Goal: Obtain resource: Obtain resource

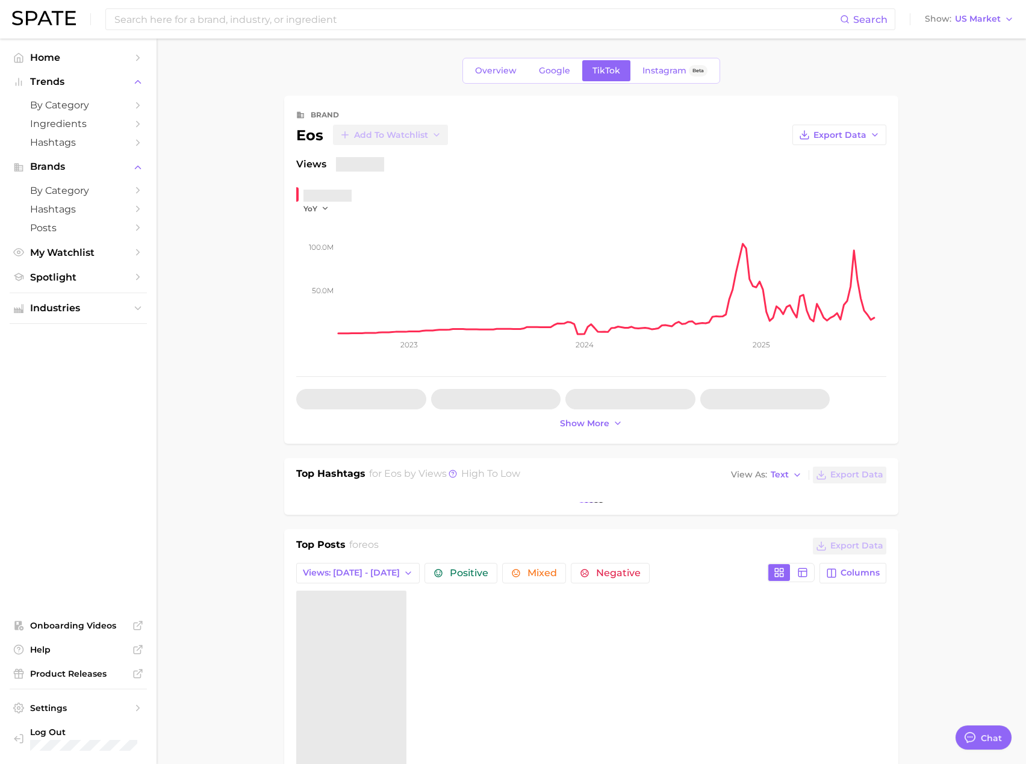
type textarea "x"
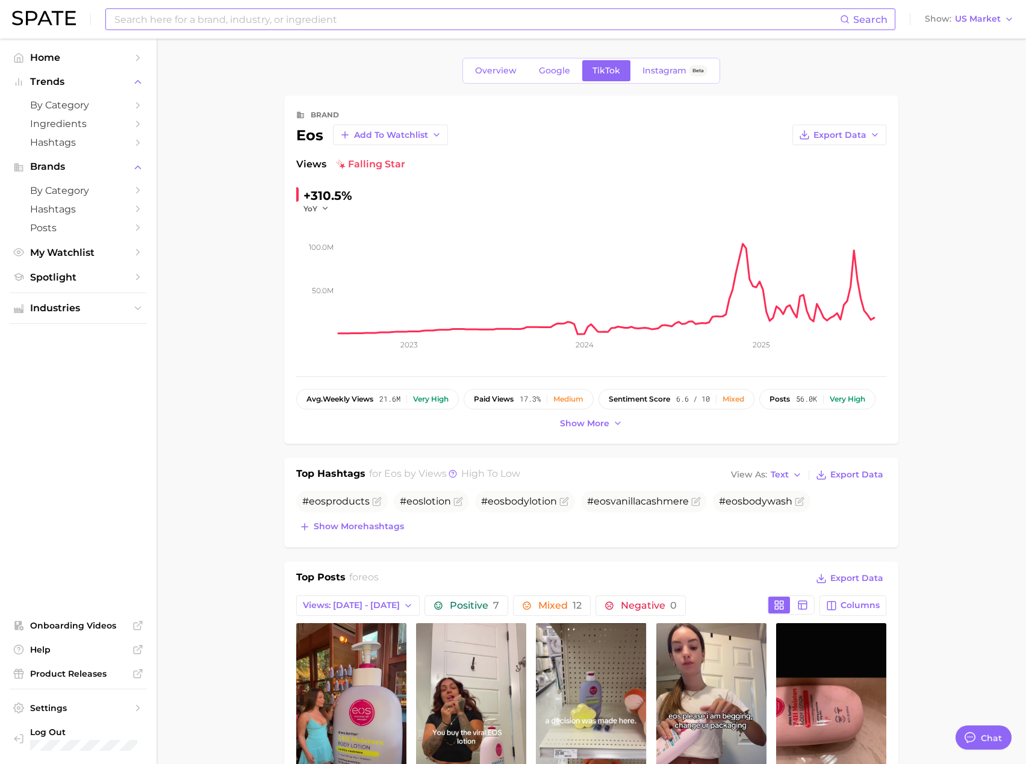
click at [296, 24] on input at bounding box center [476, 19] width 727 height 20
click at [294, 21] on input at bounding box center [476, 19] width 727 height 20
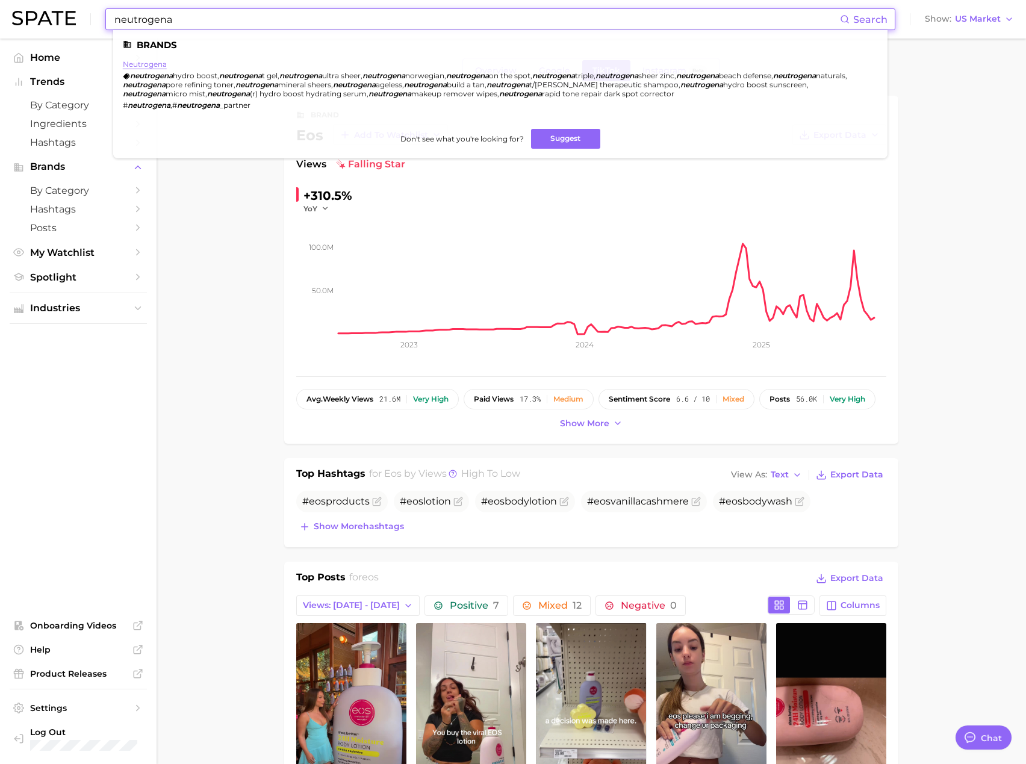
type input "neutrogena"
click at [155, 64] on link "neutrogena" at bounding box center [145, 64] width 44 height 9
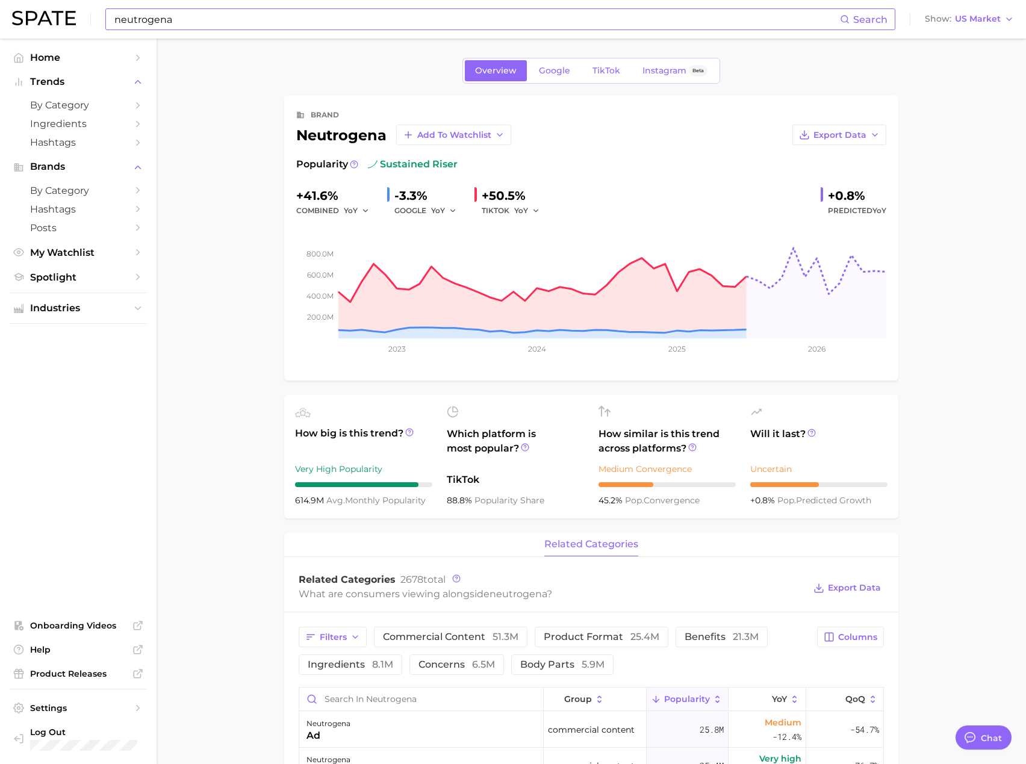
click at [825, 64] on div "Overview Google TikTok Instagram Beta" at bounding box center [591, 71] width 614 height 26
click at [601, 73] on span "TikTok" at bounding box center [607, 71] width 28 height 10
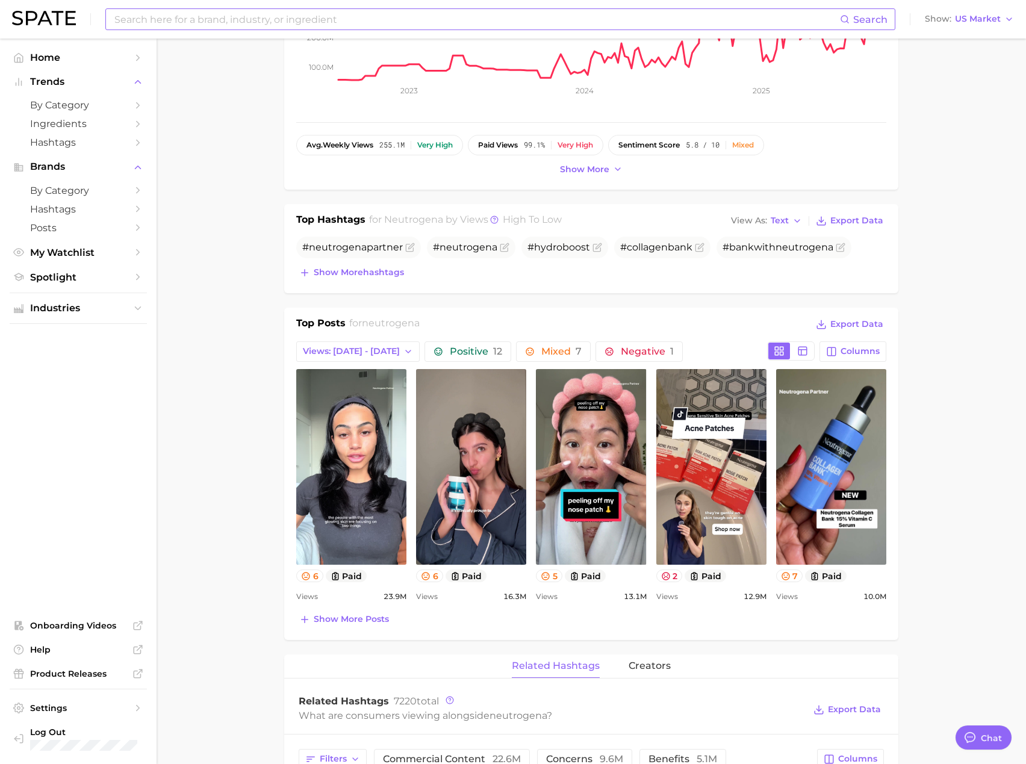
drag, startPoint x: 937, startPoint y: 258, endPoint x: 936, endPoint y: 301, distance: 42.8
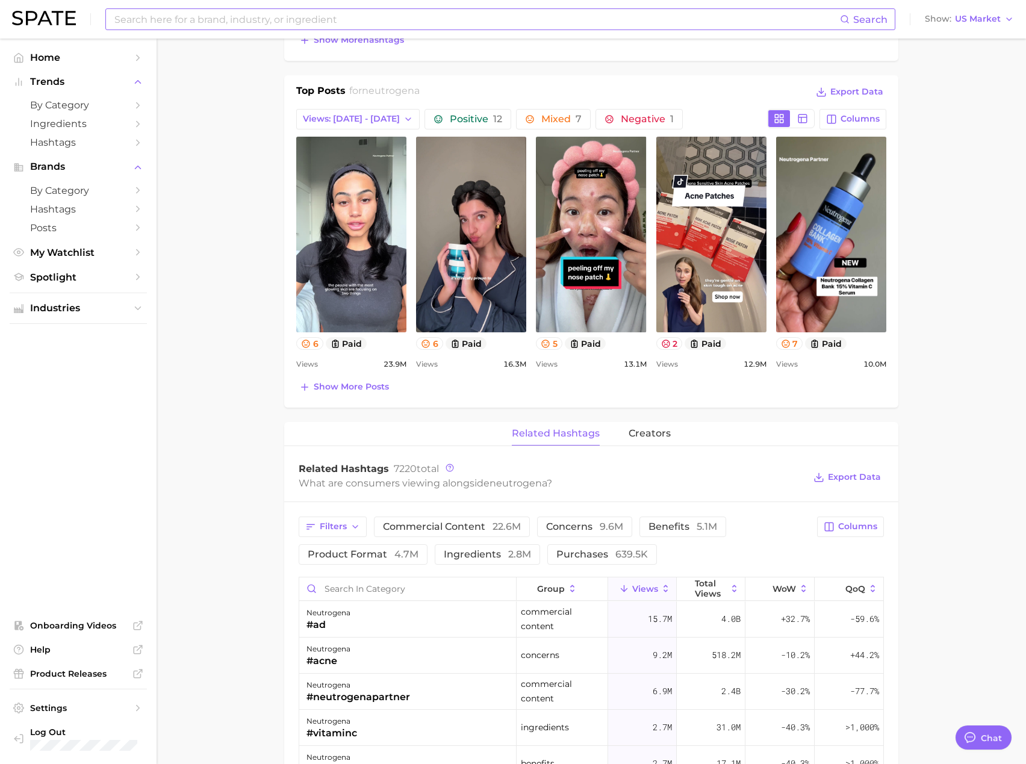
drag, startPoint x: 938, startPoint y: 393, endPoint x: 937, endPoint y: 401, distance: 7.9
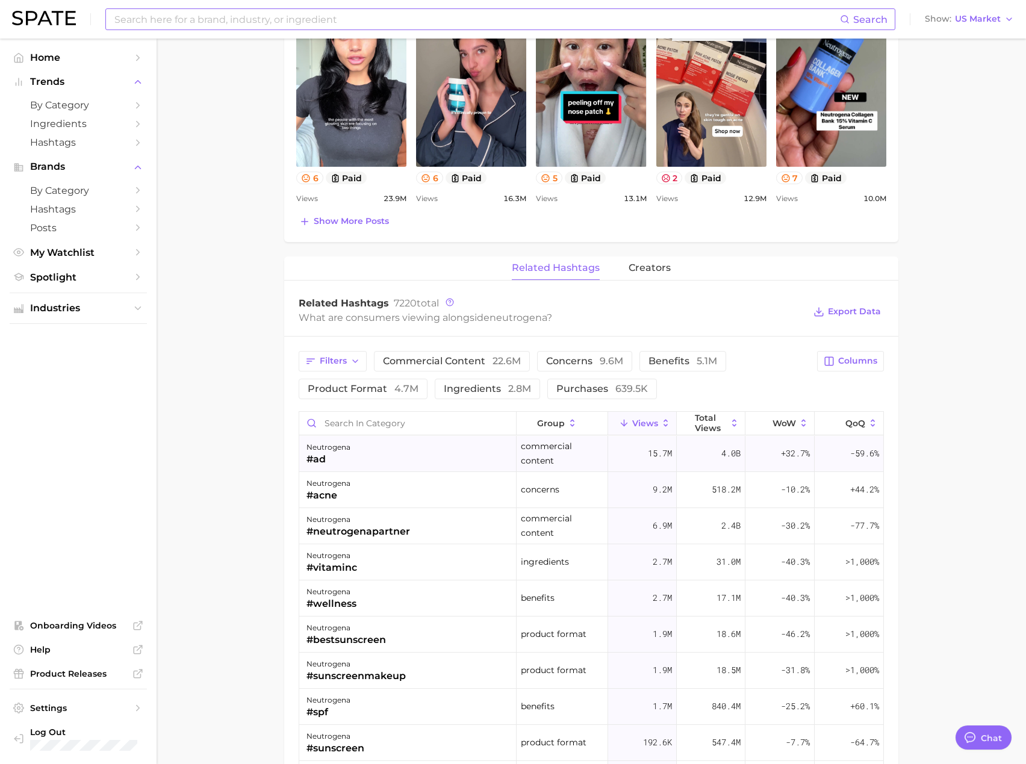
drag, startPoint x: 708, startPoint y: 466, endPoint x: 867, endPoint y: 463, distance: 159.1
click at [862, 361] on span "Columns" at bounding box center [857, 361] width 39 height 10
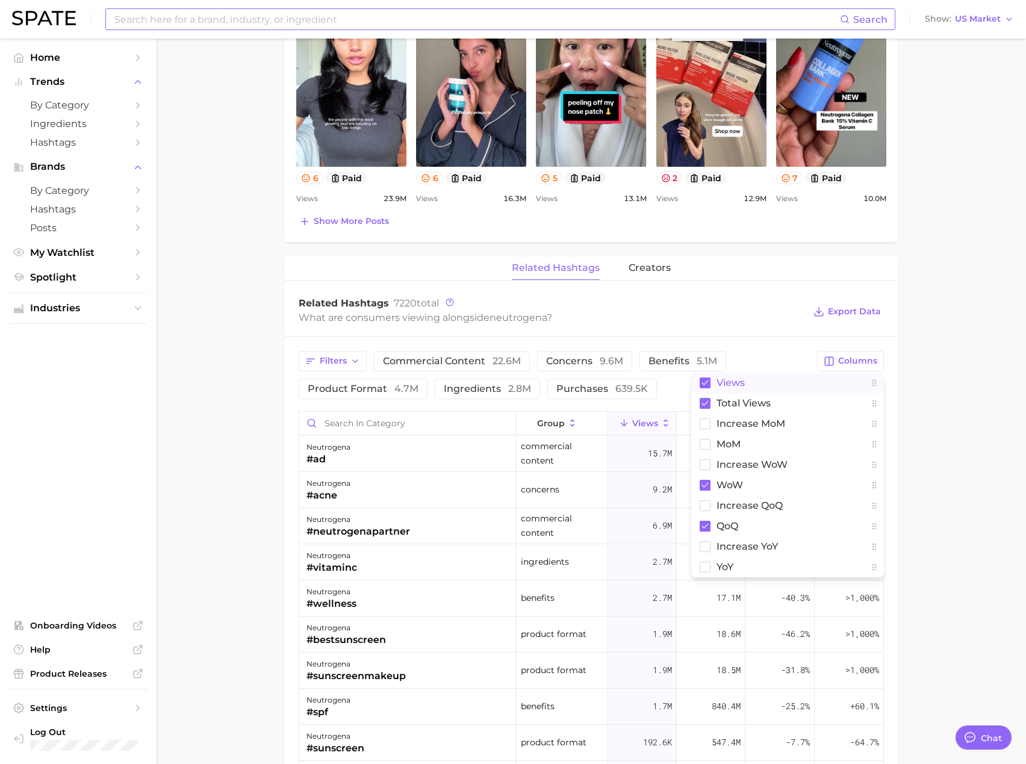
click at [735, 383] on span "Views" at bounding box center [731, 383] width 28 height 10
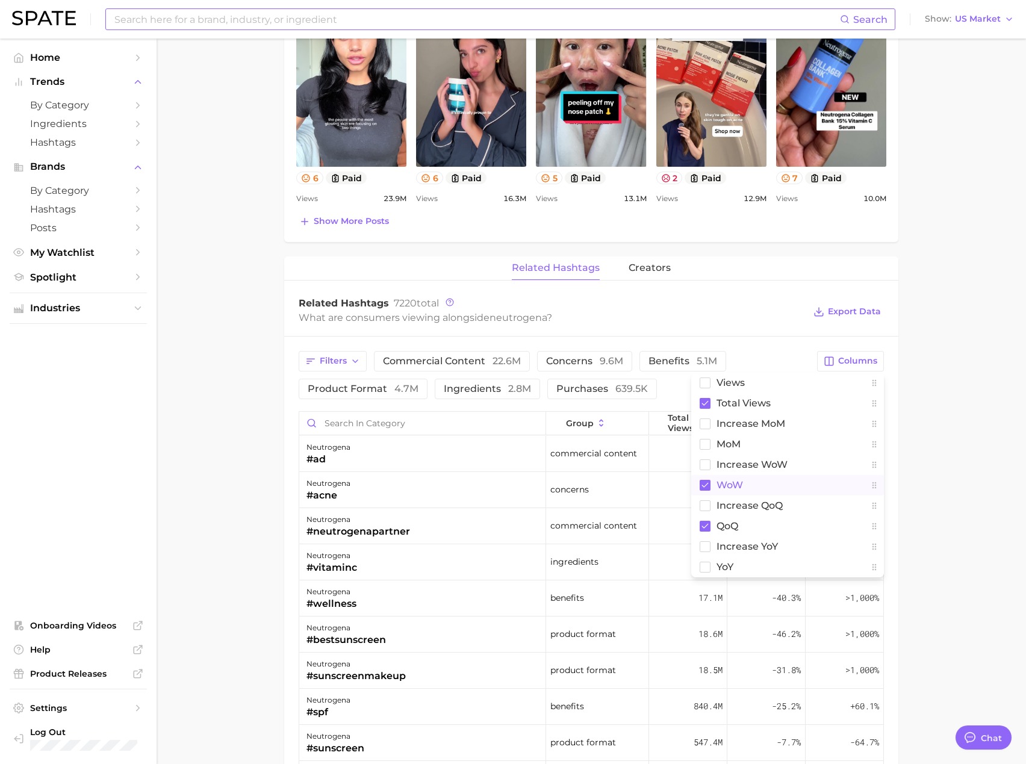
click at [752, 492] on button "WoW" at bounding box center [788, 485] width 193 height 20
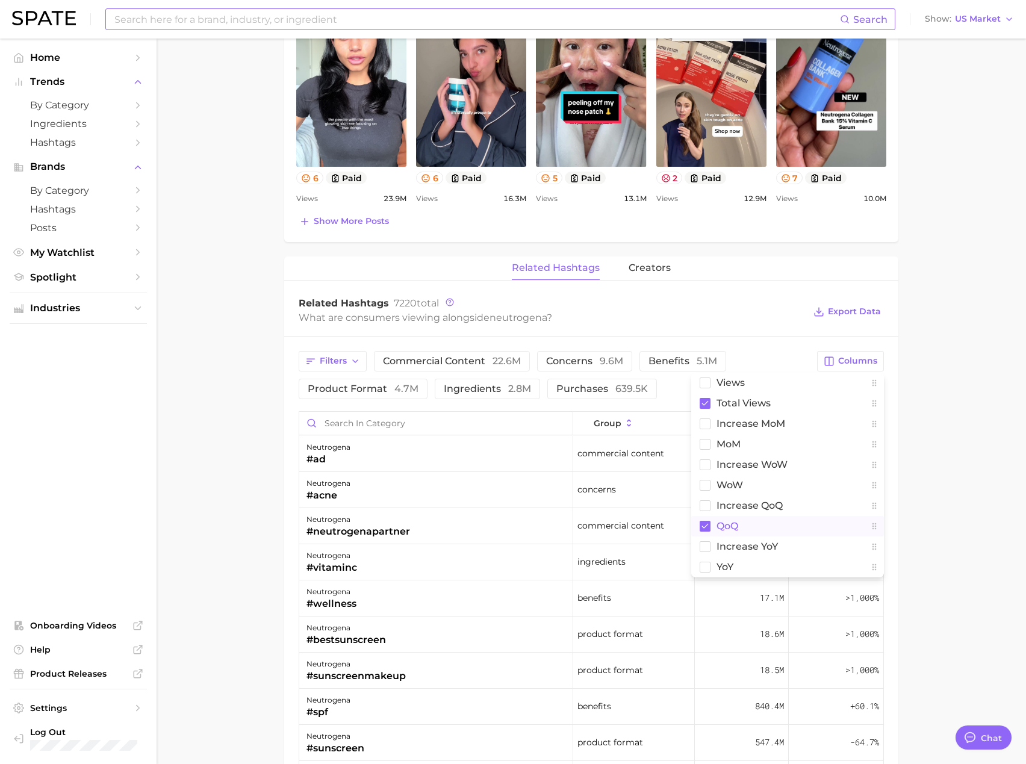
click at [751, 525] on button "QoQ" at bounding box center [788, 526] width 193 height 20
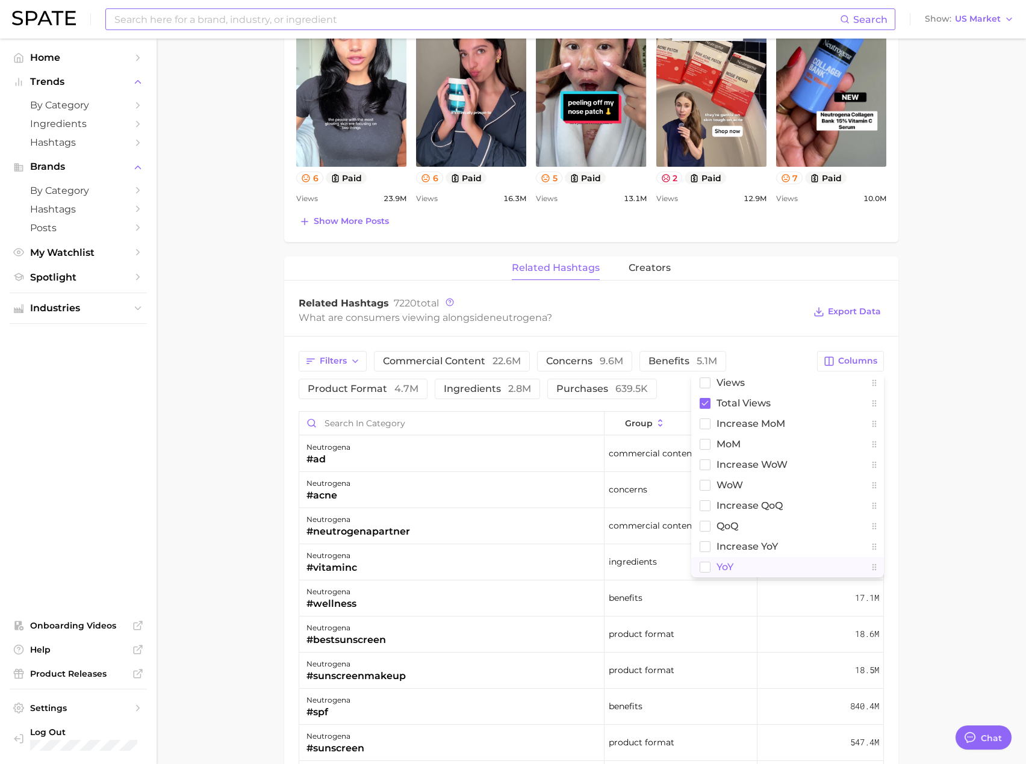
click at [750, 570] on button "YoY" at bounding box center [788, 567] width 193 height 20
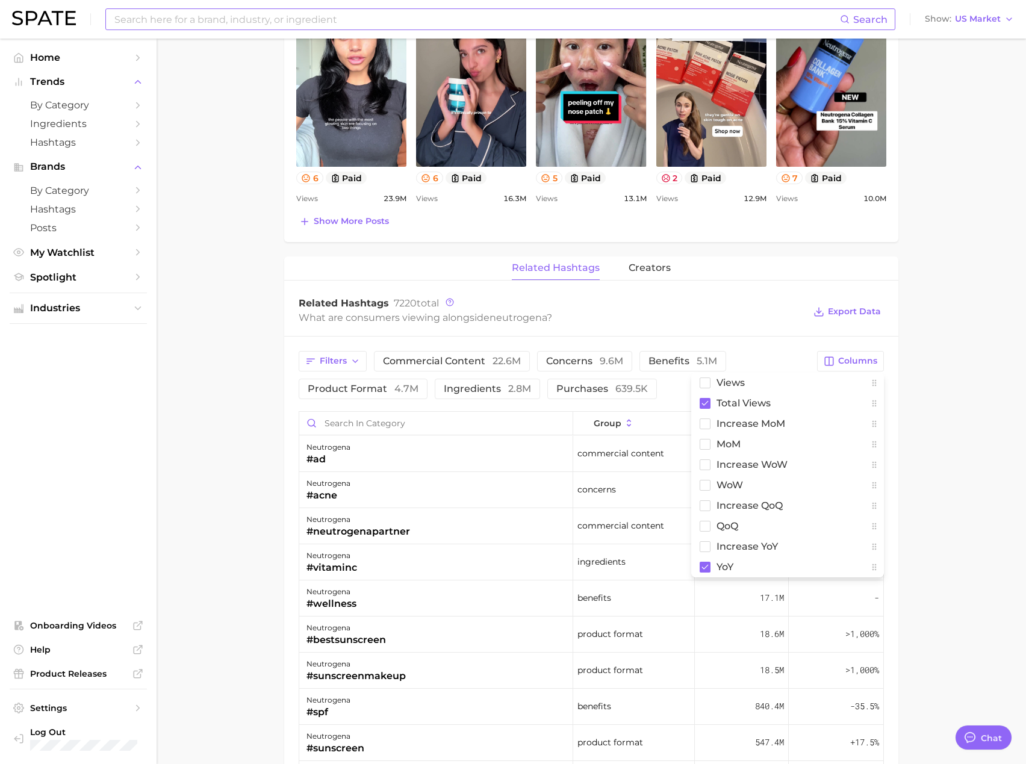
click at [947, 451] on main "Overview Google TikTok Instagram Beta brand neutrogena Add to Watchlist Export …" at bounding box center [592, 318] width 870 height 1864
click at [748, 425] on span "Total Views" at bounding box center [745, 424] width 49 height 10
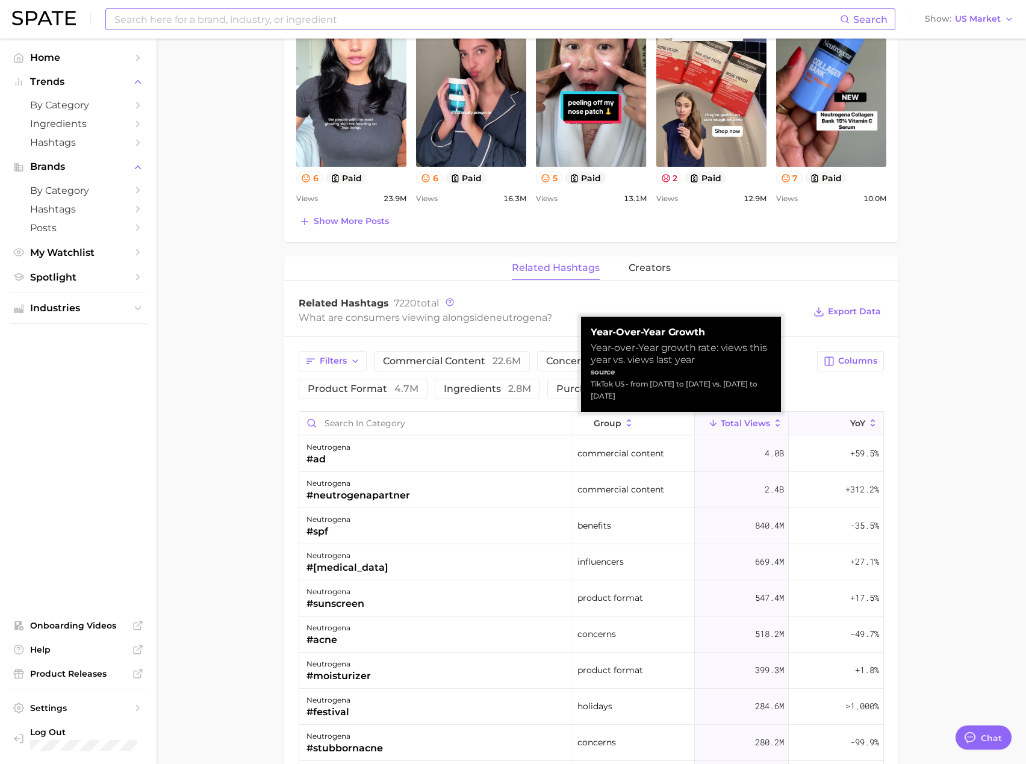
click at [852, 413] on button "YoY" at bounding box center [836, 423] width 95 height 23
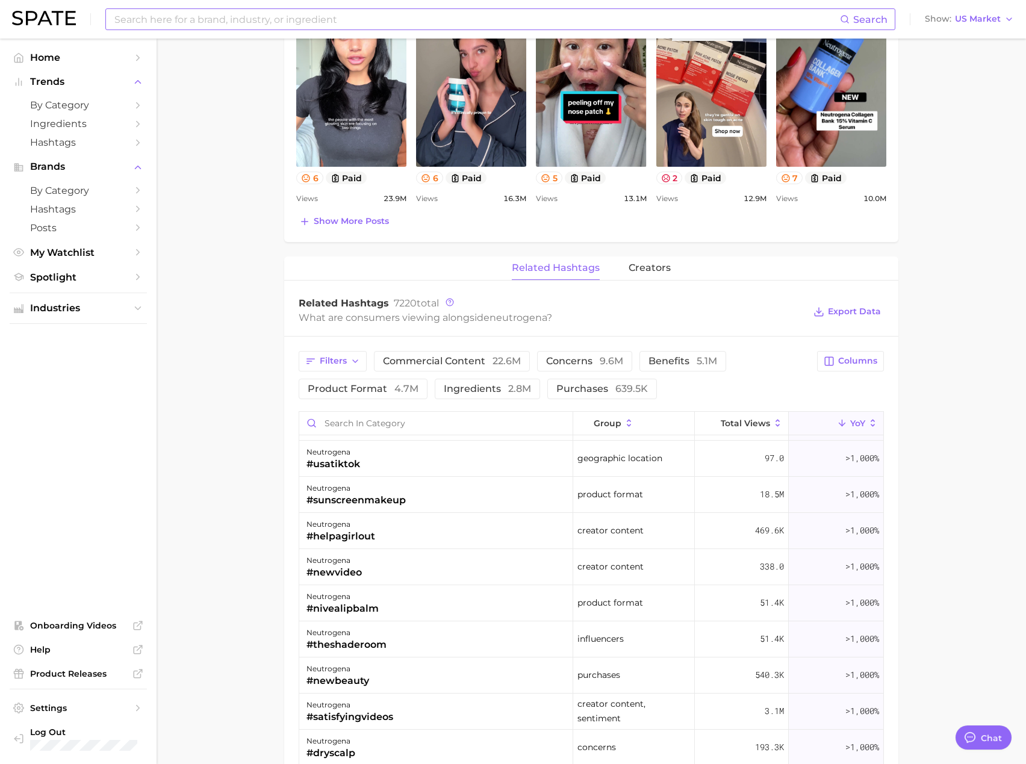
scroll to position [0, 0]
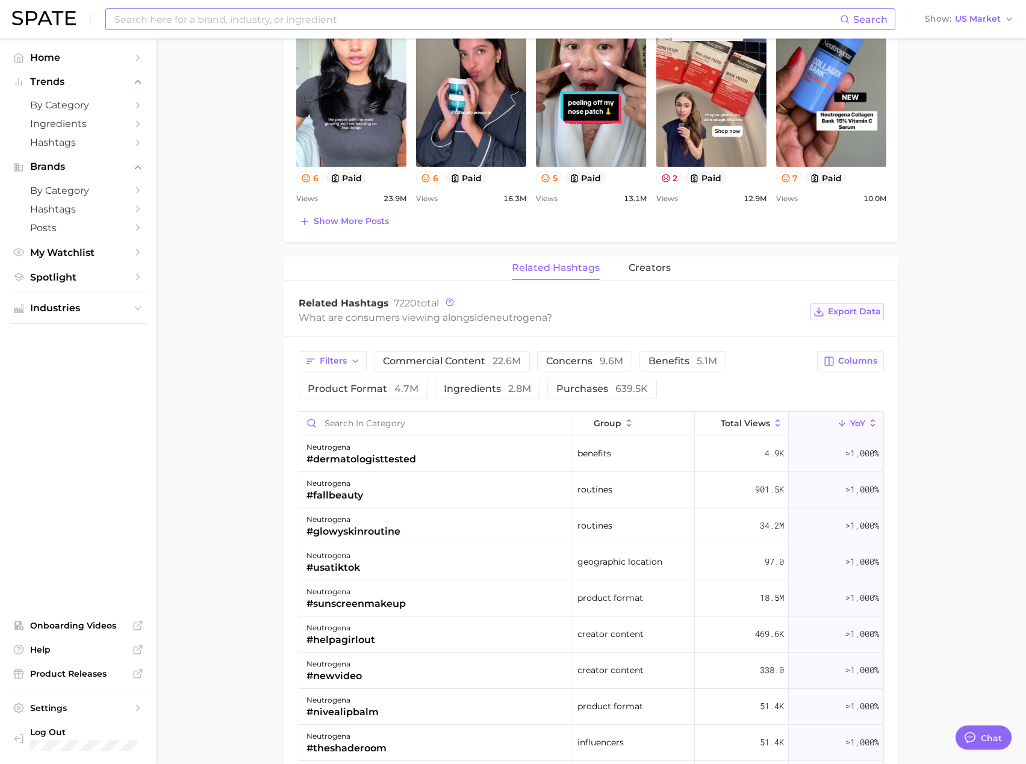
click at [855, 310] on span "Export Data" at bounding box center [854, 312] width 53 height 10
click at [914, 657] on main "Overview Google TikTok Instagram Beta brand neutrogena Add to Watchlist Export …" at bounding box center [592, 318] width 870 height 1864
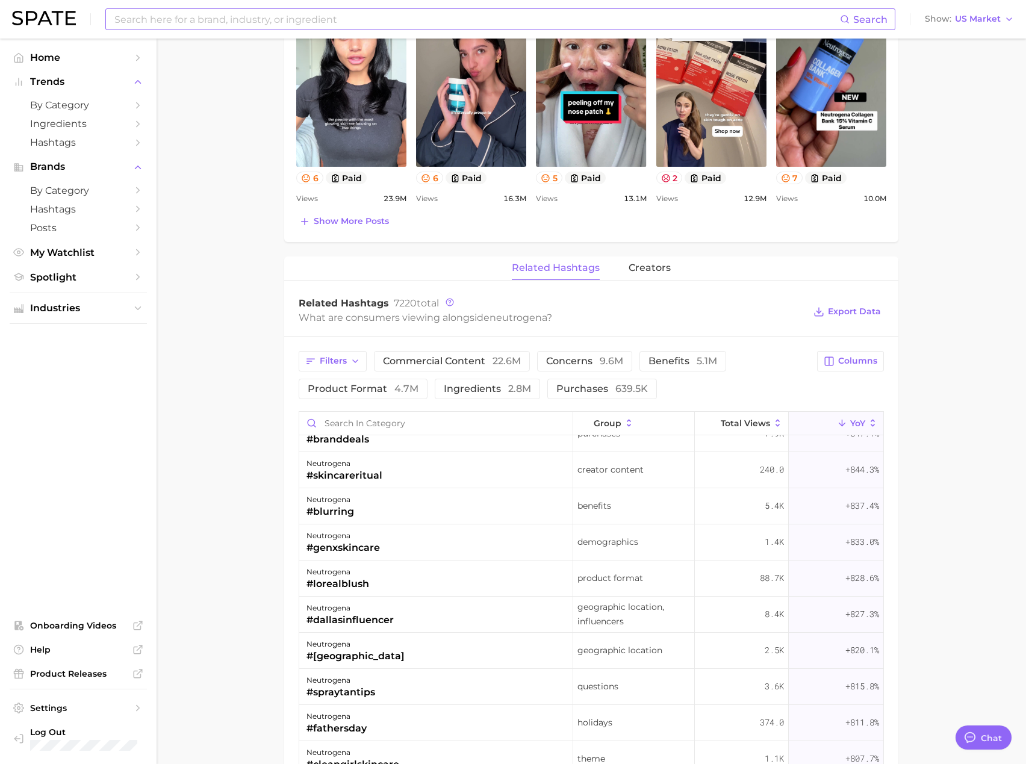
scroll to position [17368, 0]
drag, startPoint x: 822, startPoint y: 527, endPoint x: 779, endPoint y: 784, distance: 260.7
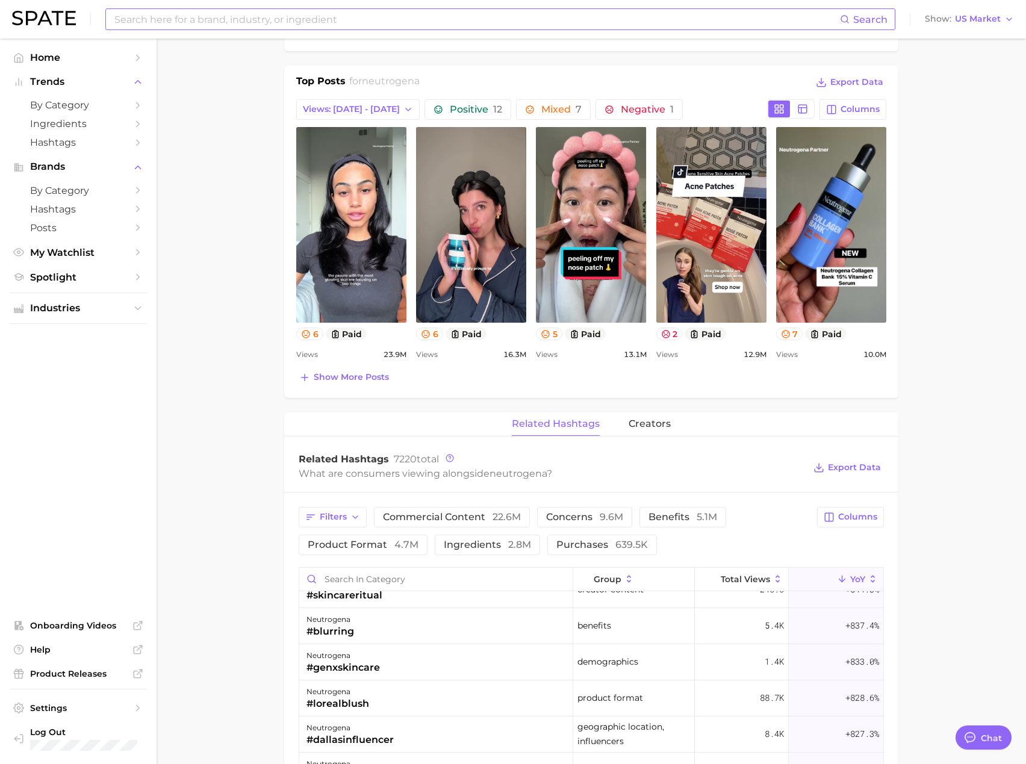
scroll to position [0, 0]
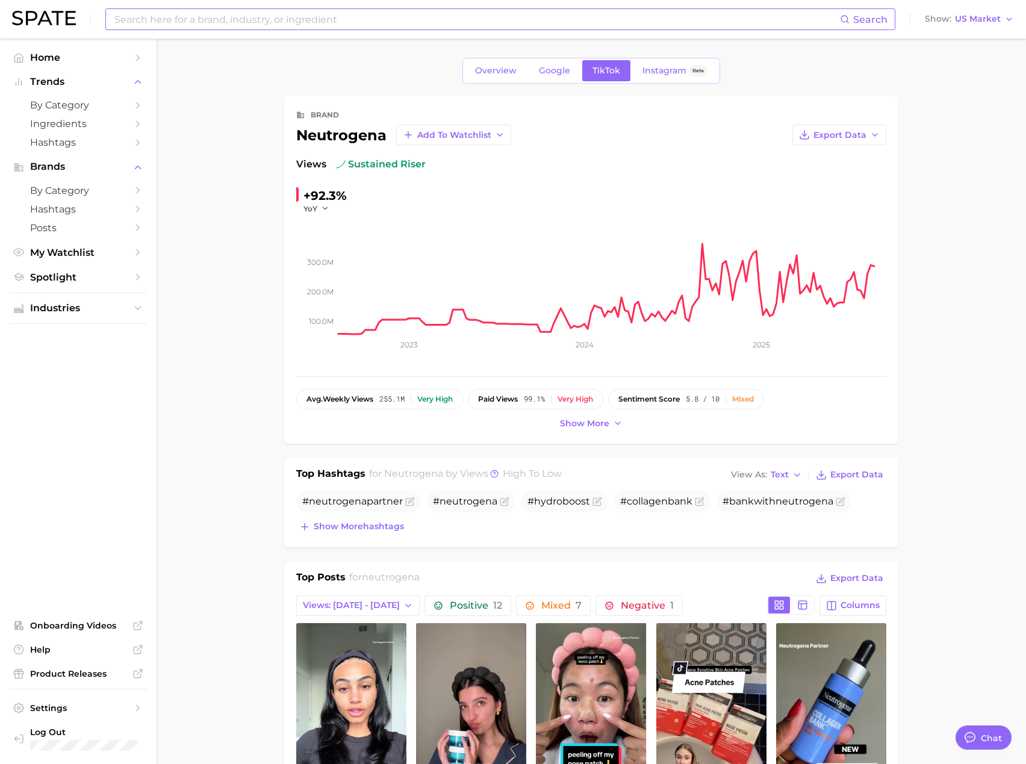
drag, startPoint x: 209, startPoint y: 176, endPoint x: 199, endPoint y: 34, distance: 142.5
click at [201, 23] on input at bounding box center [476, 19] width 727 height 20
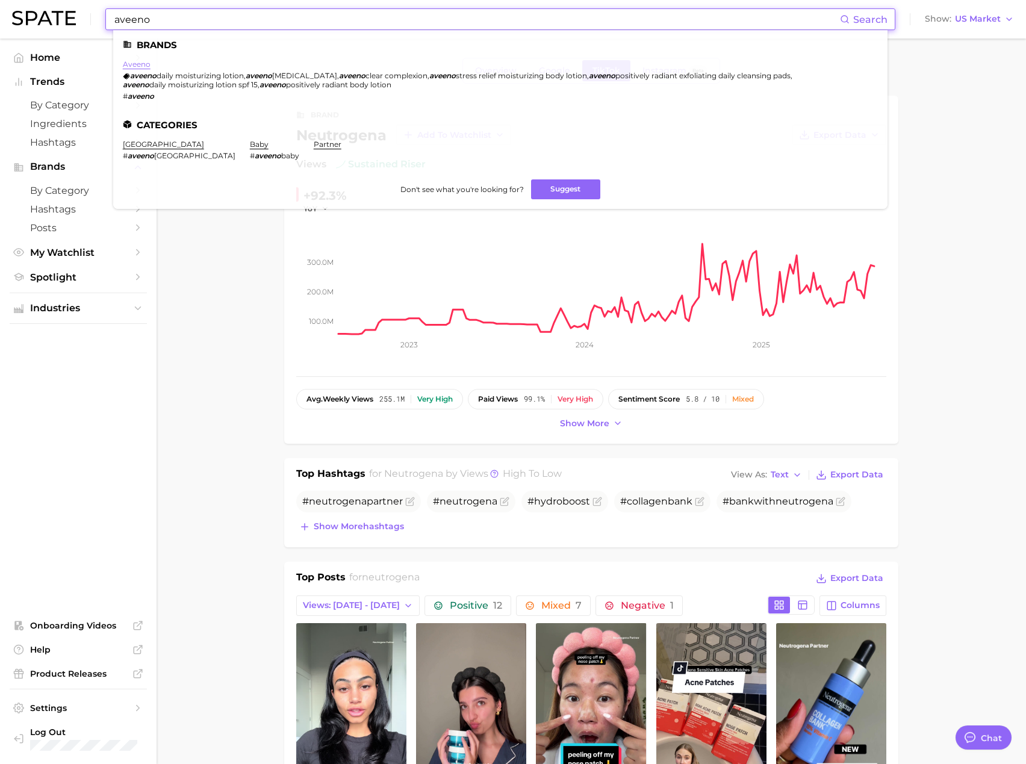
type input "aveeno"
click at [142, 66] on link "aveeno" at bounding box center [137, 64] width 28 height 9
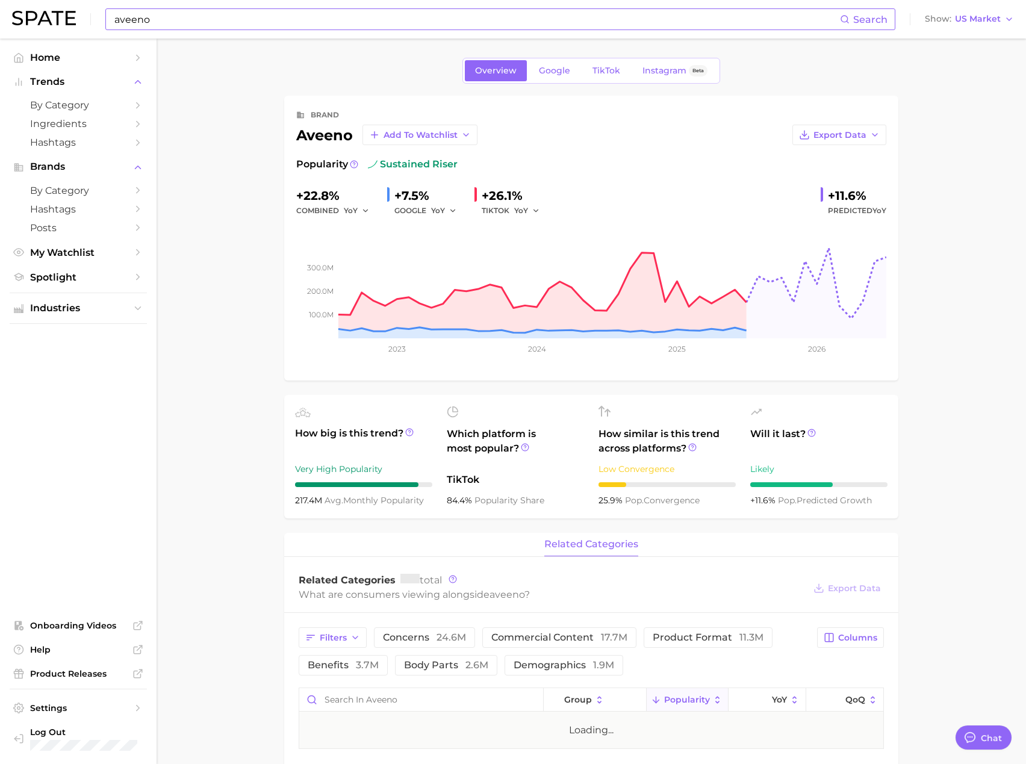
click at [198, 304] on main "Overview Google TikTok Instagram Beta brand aveeno Add to Watchlist Export Data…" at bounding box center [592, 660] width 870 height 1242
click at [599, 73] on span "TikTok" at bounding box center [607, 71] width 28 height 10
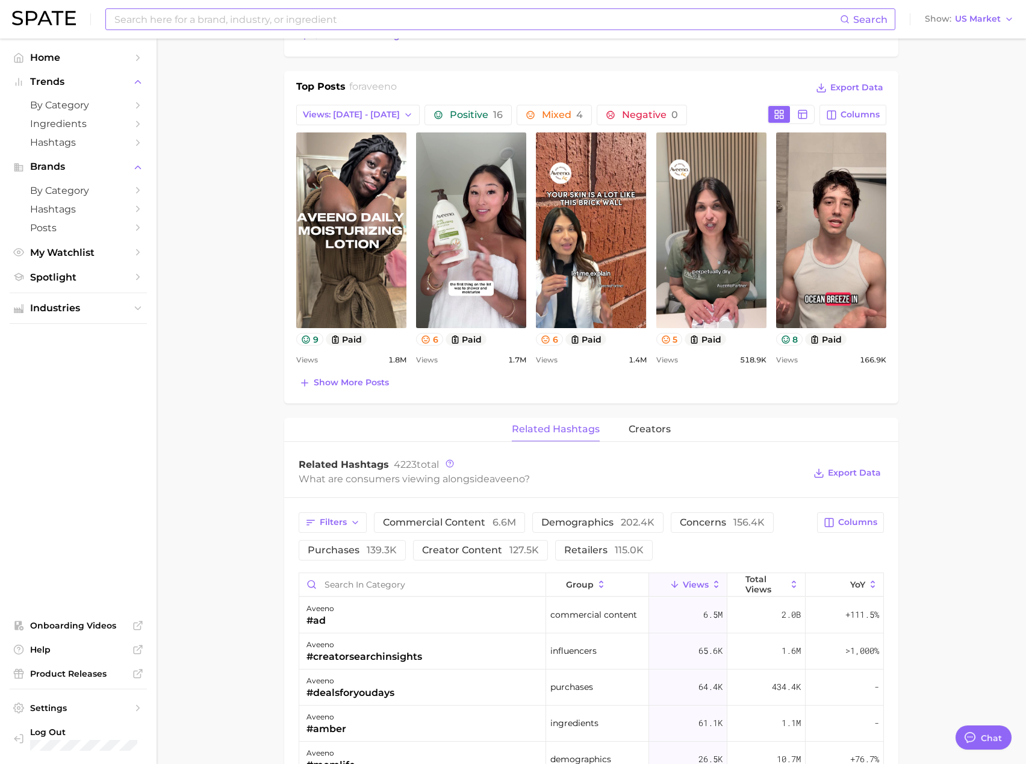
drag, startPoint x: 264, startPoint y: 460, endPoint x: 259, endPoint y: 574, distance: 114.0
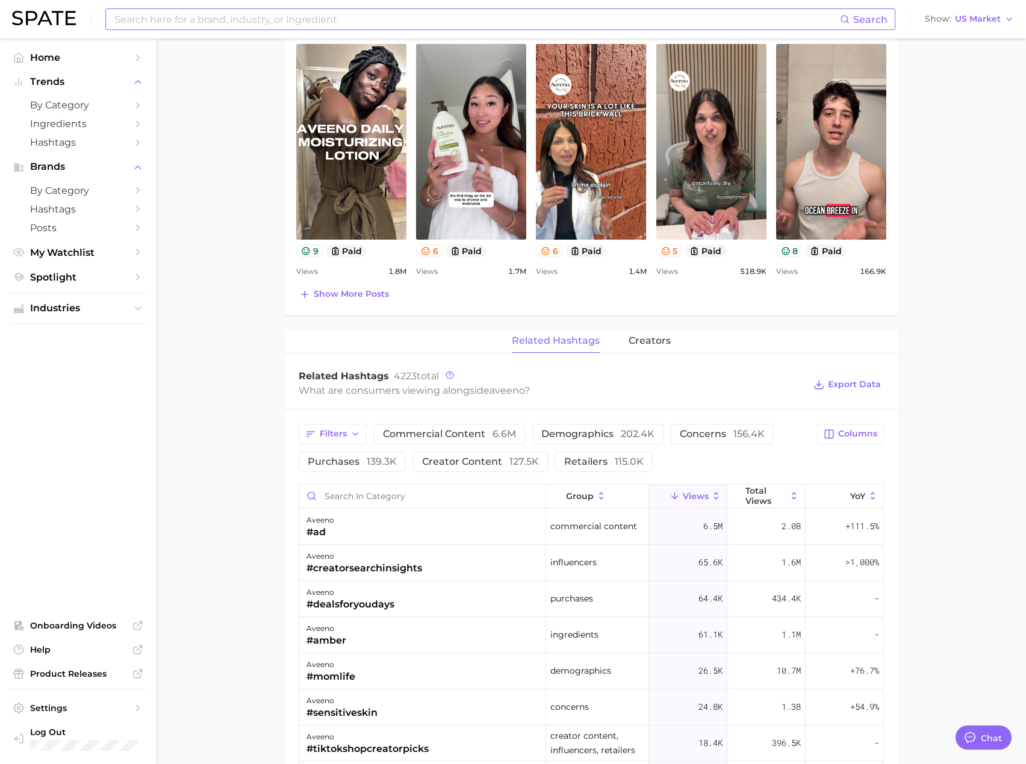
scroll to position [701, 0]
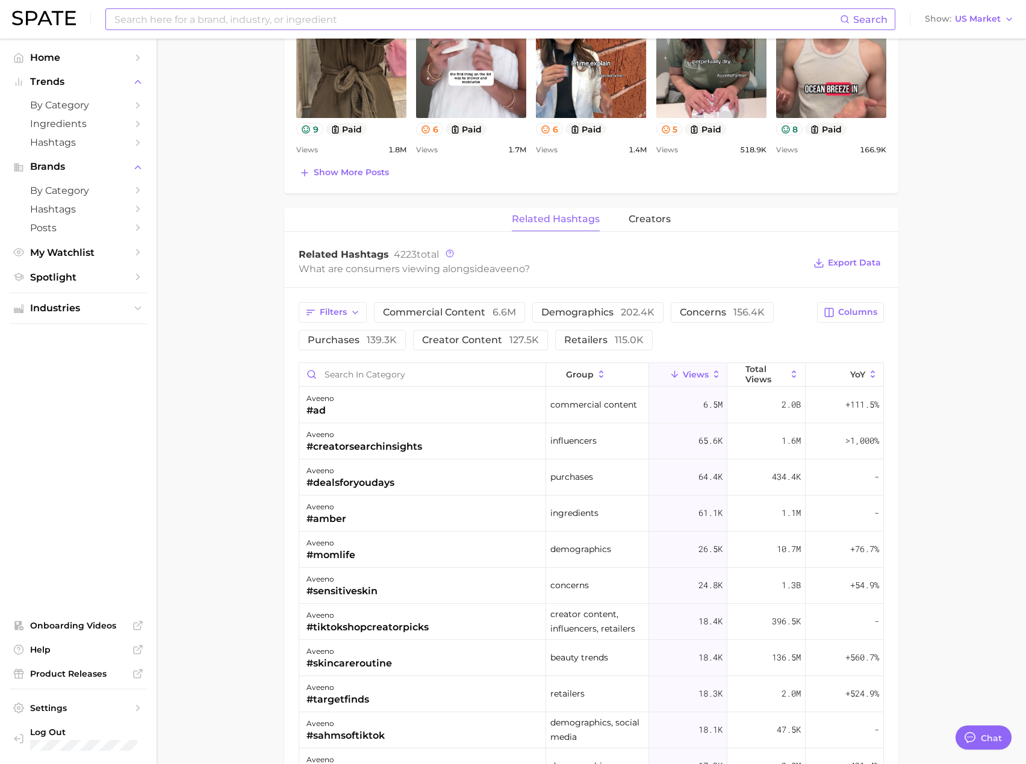
drag, startPoint x: 929, startPoint y: 379, endPoint x: 912, endPoint y: 442, distance: 65.0
click at [839, 376] on button "YoY" at bounding box center [845, 374] width 78 height 23
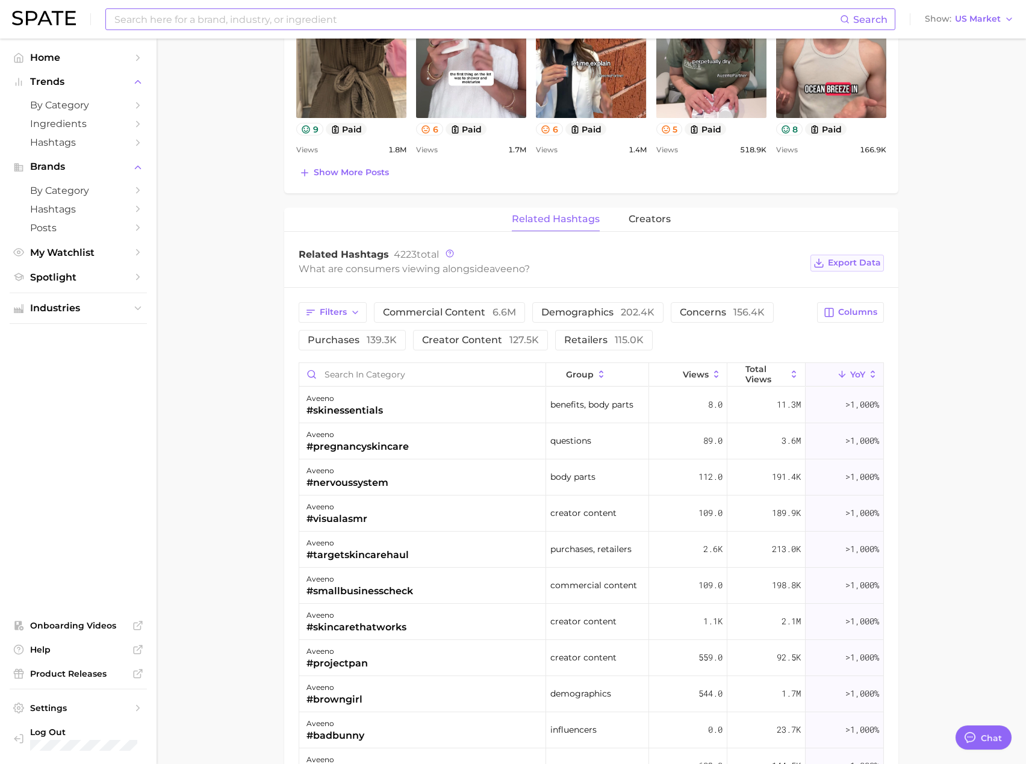
click at [860, 266] on span "Export Data" at bounding box center [854, 263] width 53 height 10
